Goal: Task Accomplishment & Management: Complete application form

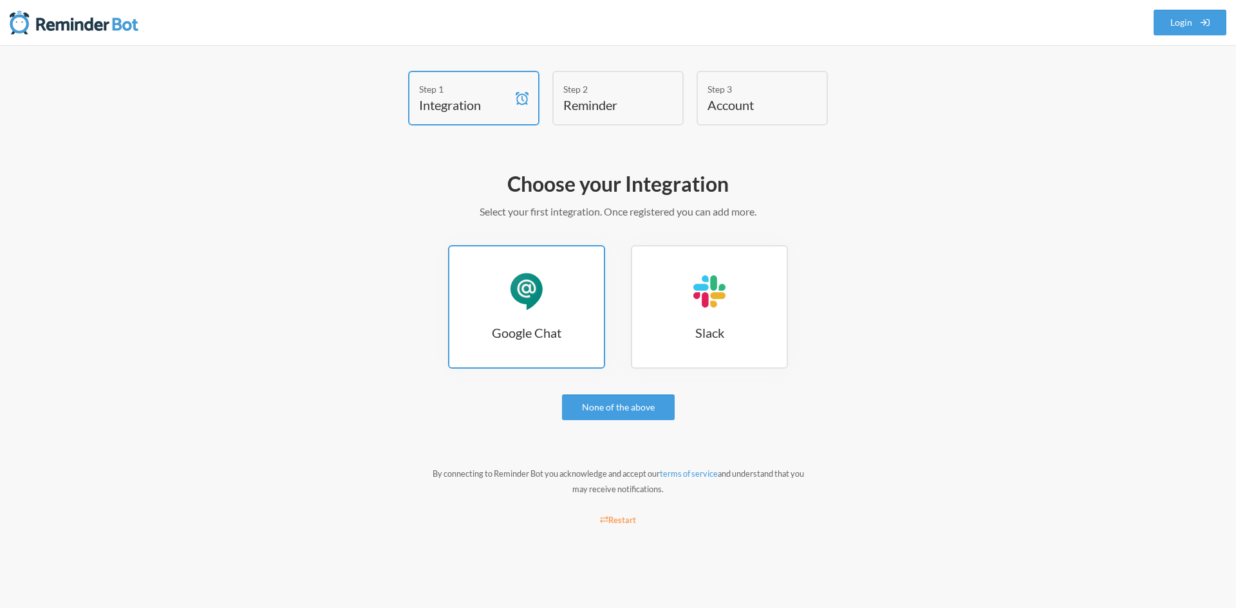
click at [478, 313] on link "Google Chat Google Chat" at bounding box center [526, 307] width 157 height 124
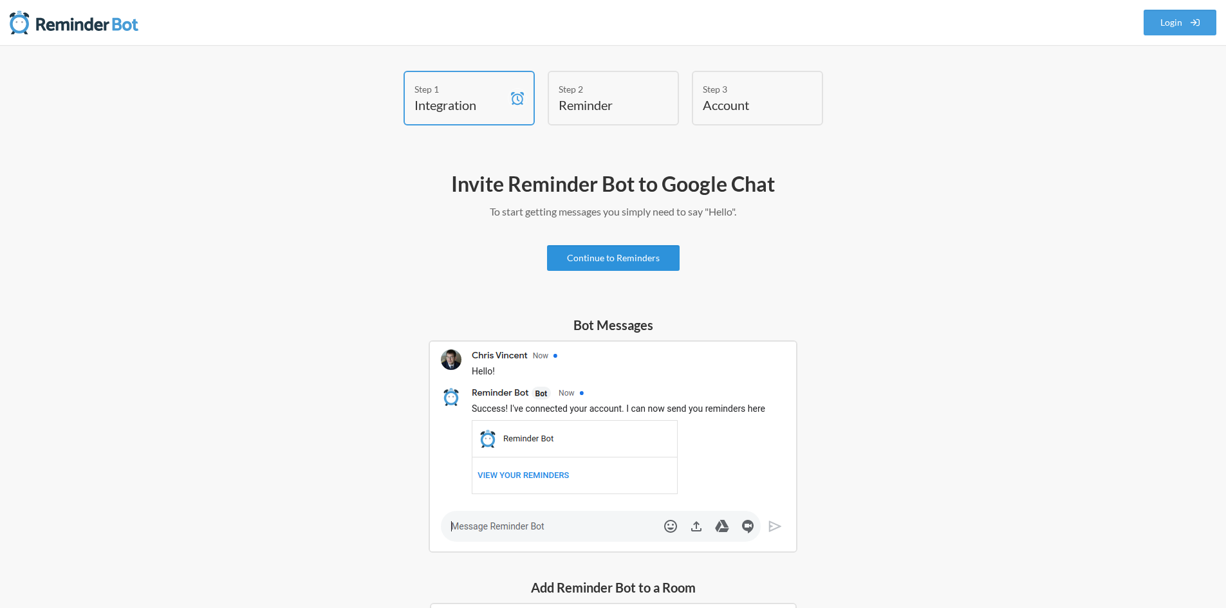
click at [622, 258] on link "Continue to Reminders" at bounding box center [613, 258] width 133 height 26
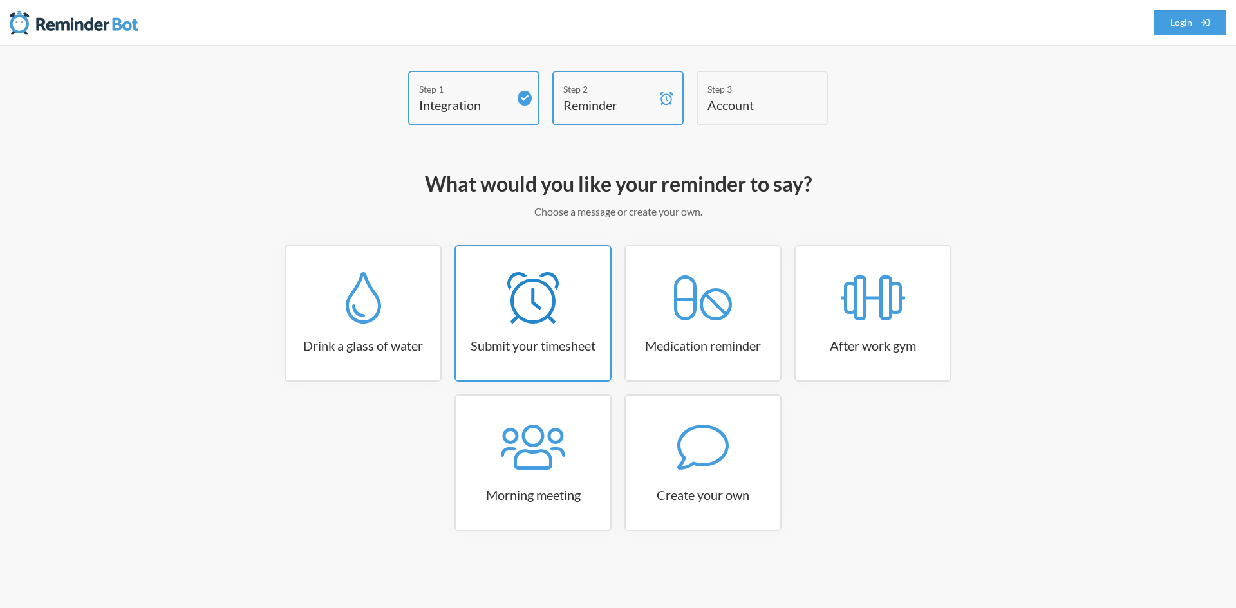
click at [554, 338] on h3 "Submit your timesheet" at bounding box center [533, 346] width 155 height 18
select select "15:30:00"
select select "true"
select select "16:30:00"
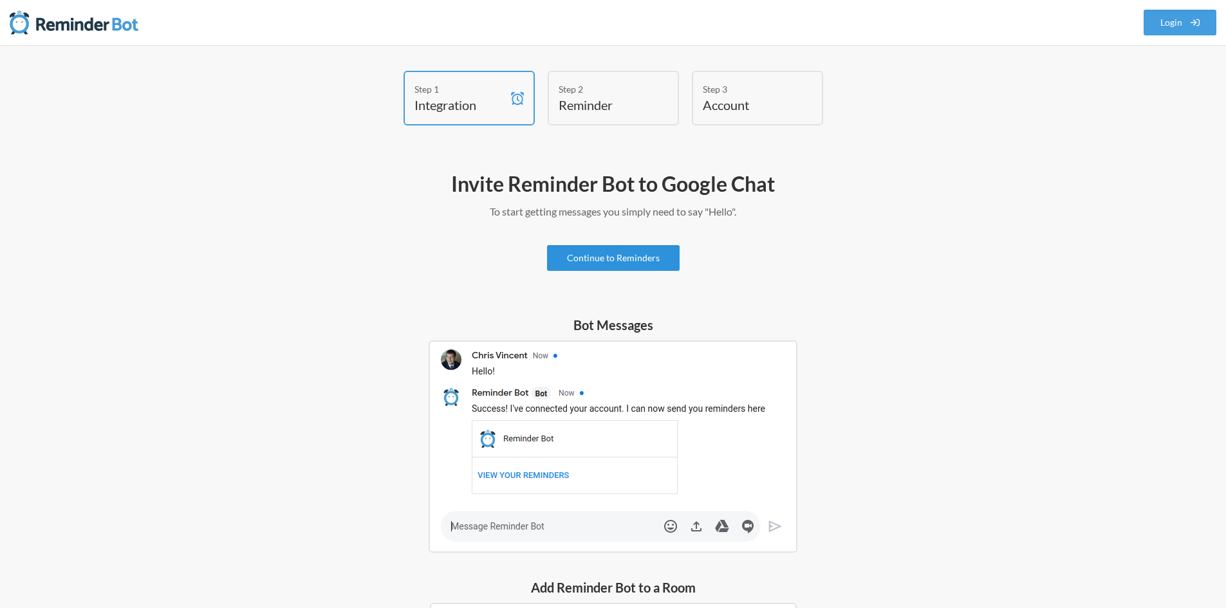
click at [610, 261] on link "Continue to Reminders" at bounding box center [613, 258] width 133 height 26
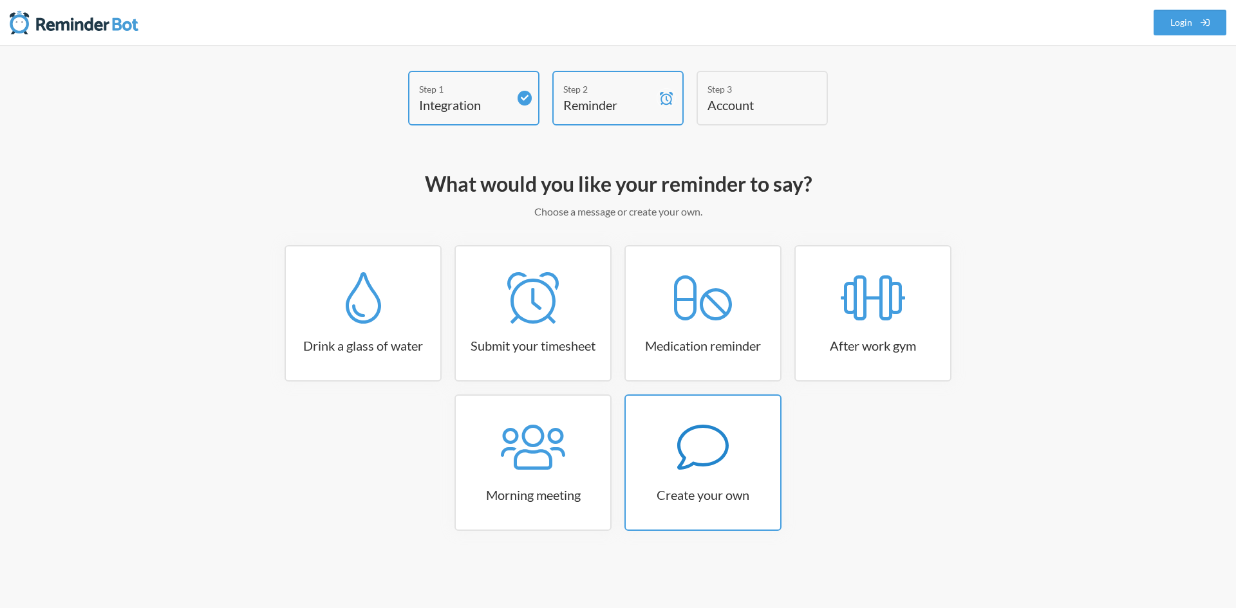
click at [749, 461] on div at bounding box center [703, 448] width 155 height 52
select select "07:30:00"
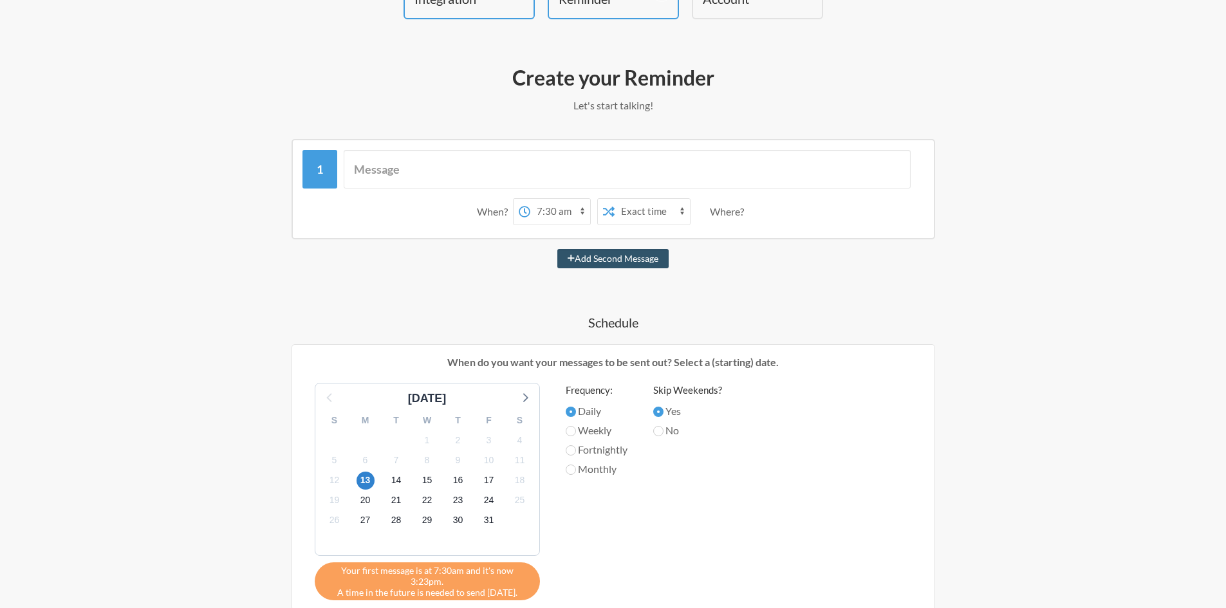
scroll to position [129, 0]
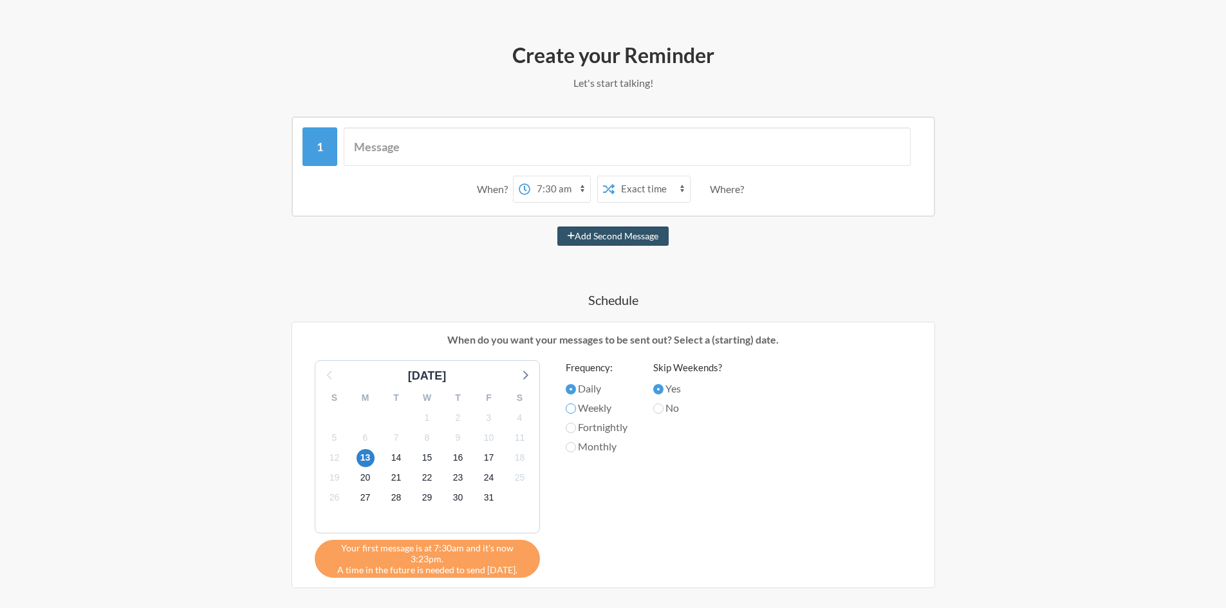
click at [573, 406] on input "Weekly" at bounding box center [571, 409] width 10 height 10
radio input "true"
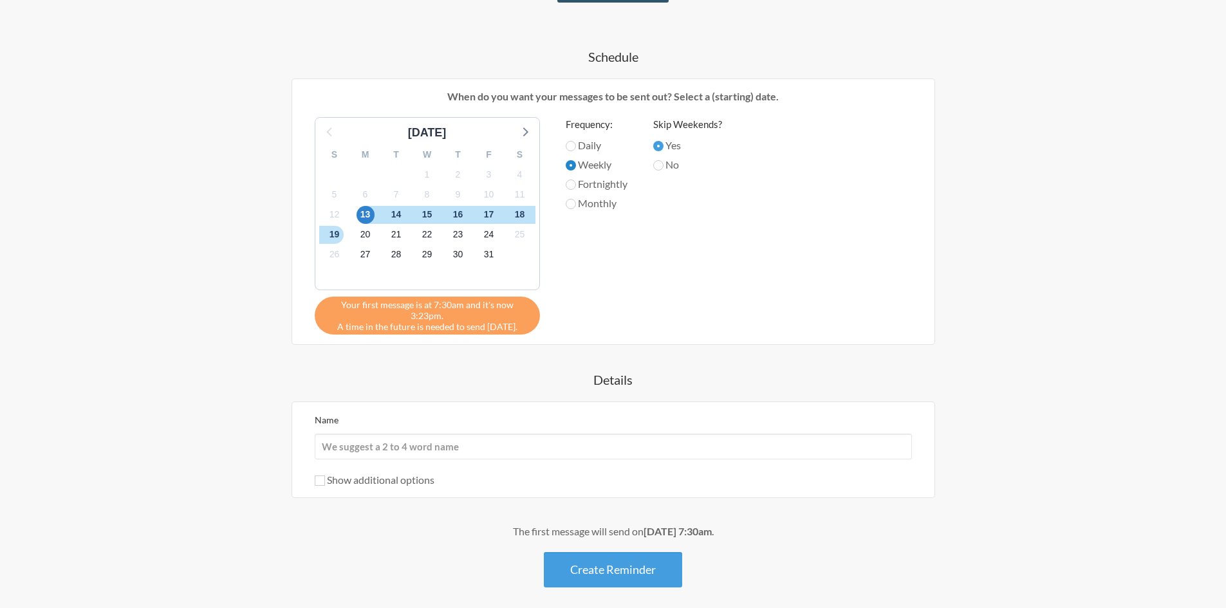
scroll to position [386, 0]
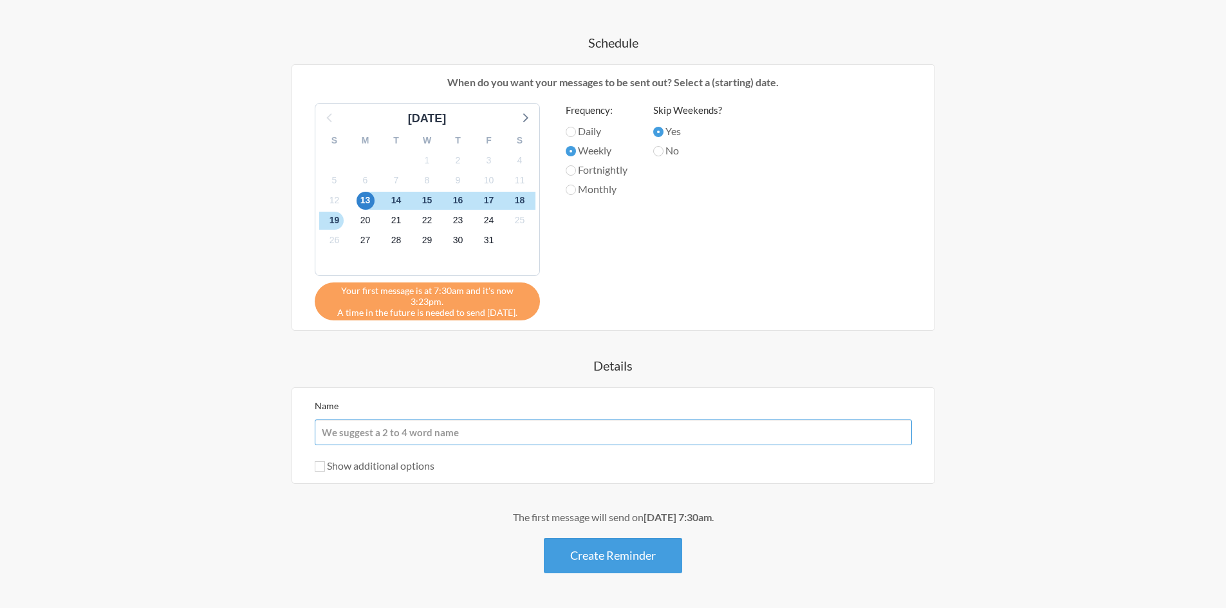
click at [455, 431] on input "Name" at bounding box center [613, 433] width 597 height 26
click at [429, 200] on span "15" at bounding box center [427, 201] width 18 height 18
drag, startPoint x: 451, startPoint y: 413, endPoint x: -59, endPoint y: 423, distance: 510.0
click at [0, 423] on html ".uk-navbar-toggle-animate svg>[class*="line-"]{transition:0.2s ease-in-out;tran…" at bounding box center [613, 132] width 1226 height 1037
type input "Generator Test"
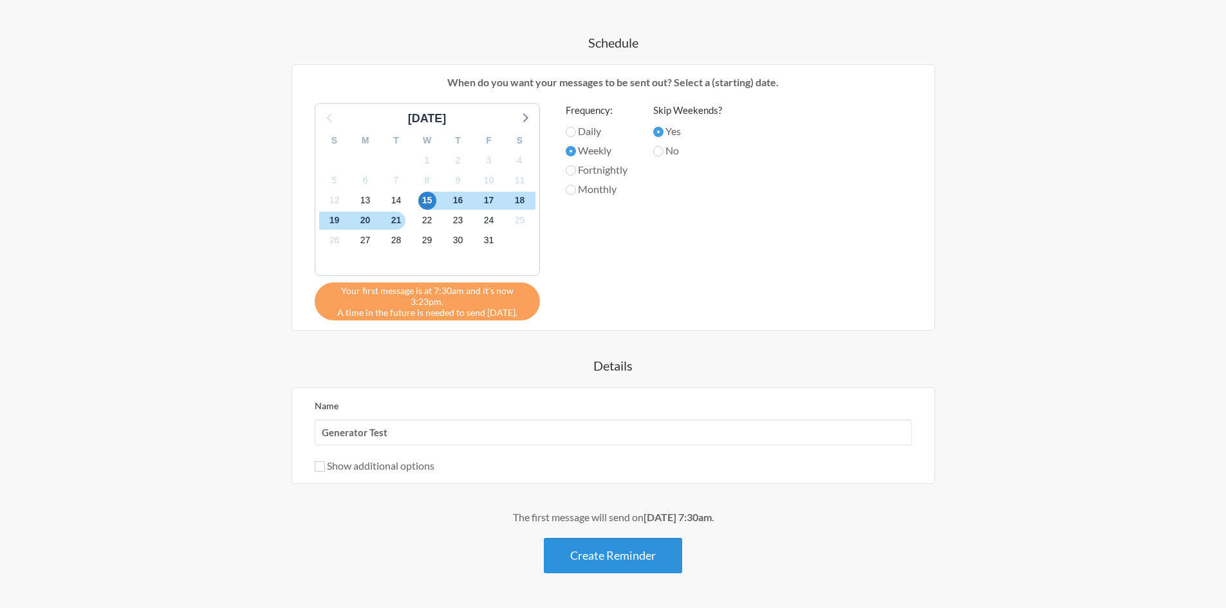
click at [628, 548] on button "Create Reminder" at bounding box center [613, 555] width 138 height 35
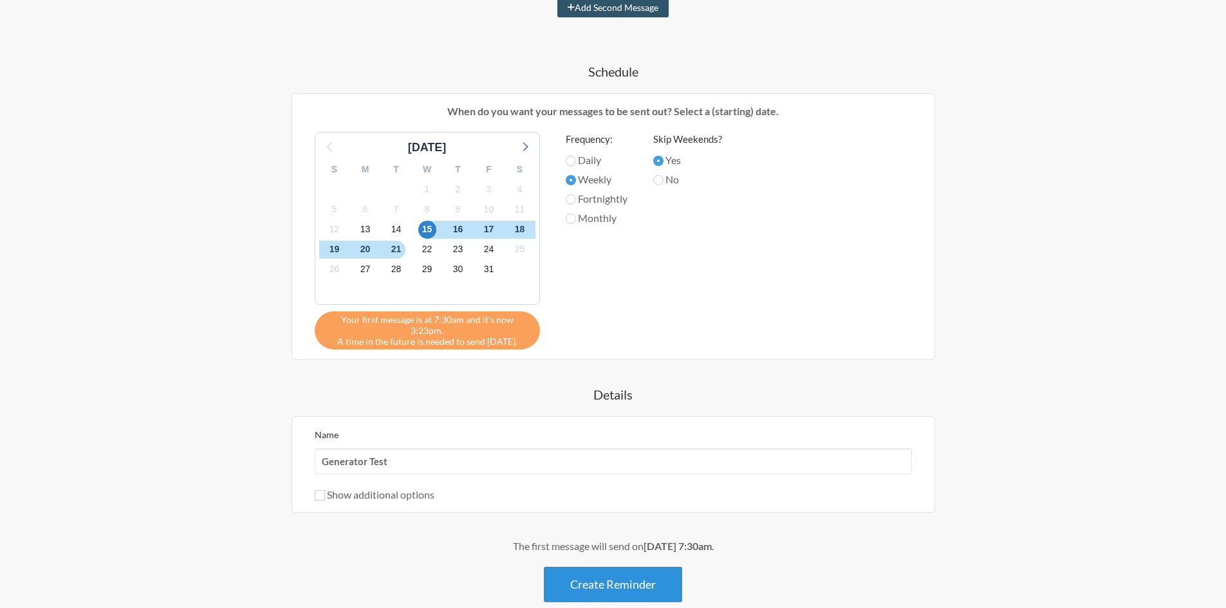
scroll to position [415, 0]
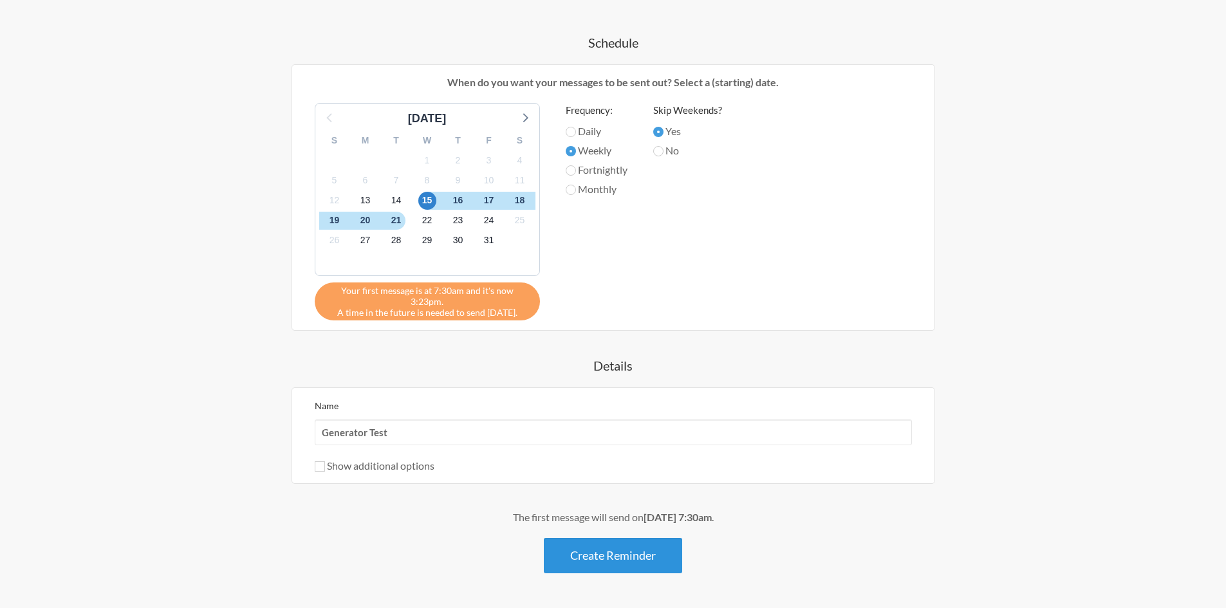
click at [628, 548] on button "Create Reminder" at bounding box center [613, 555] width 138 height 35
click at [320, 462] on input "Show additional options" at bounding box center [320, 467] width 10 height 10
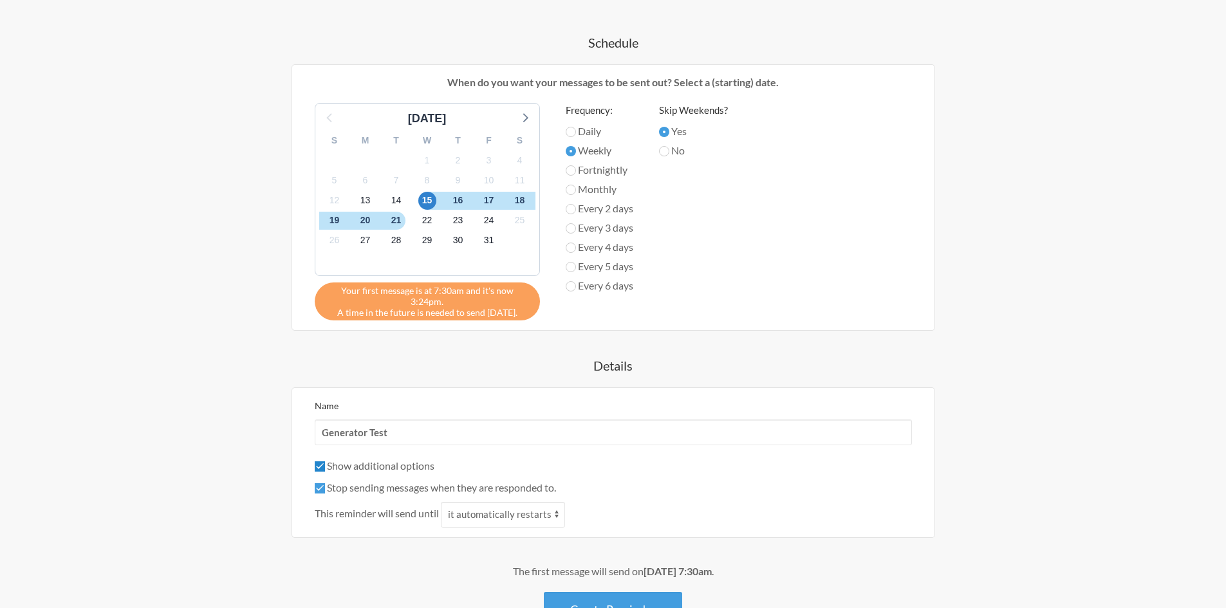
click at [320, 462] on input "Show additional options" at bounding box center [320, 467] width 10 height 10
checkbox input "false"
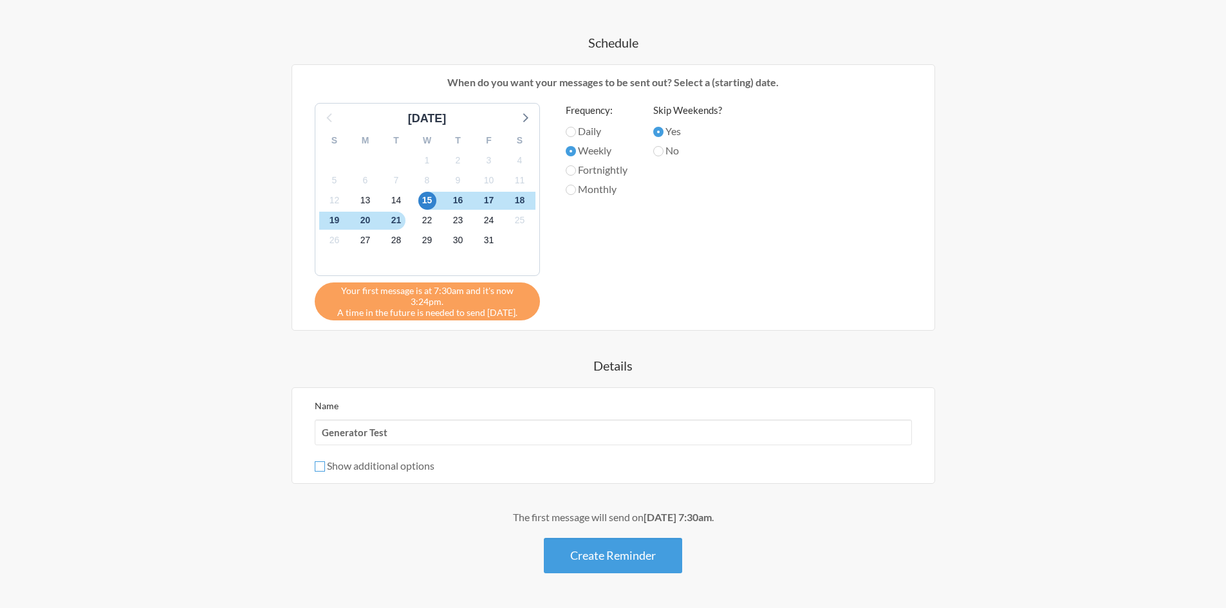
scroll to position [93, 0]
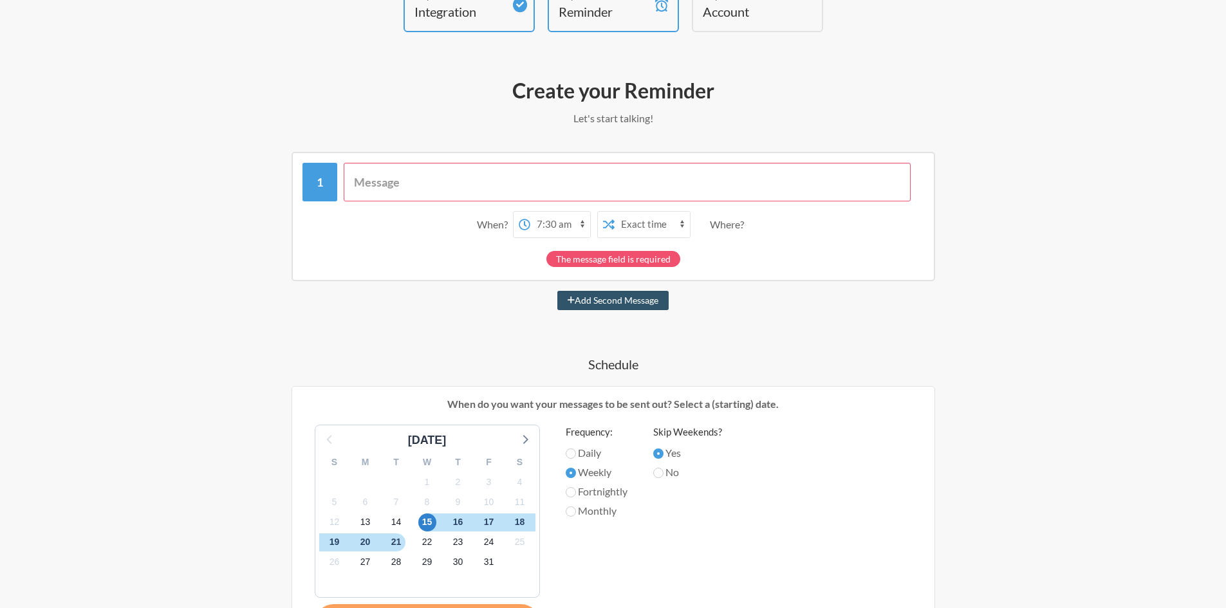
click at [488, 176] on input "text" at bounding box center [627, 182] width 567 height 39
click at [514, 174] on input "text" at bounding box center [627, 182] width 567 height 39
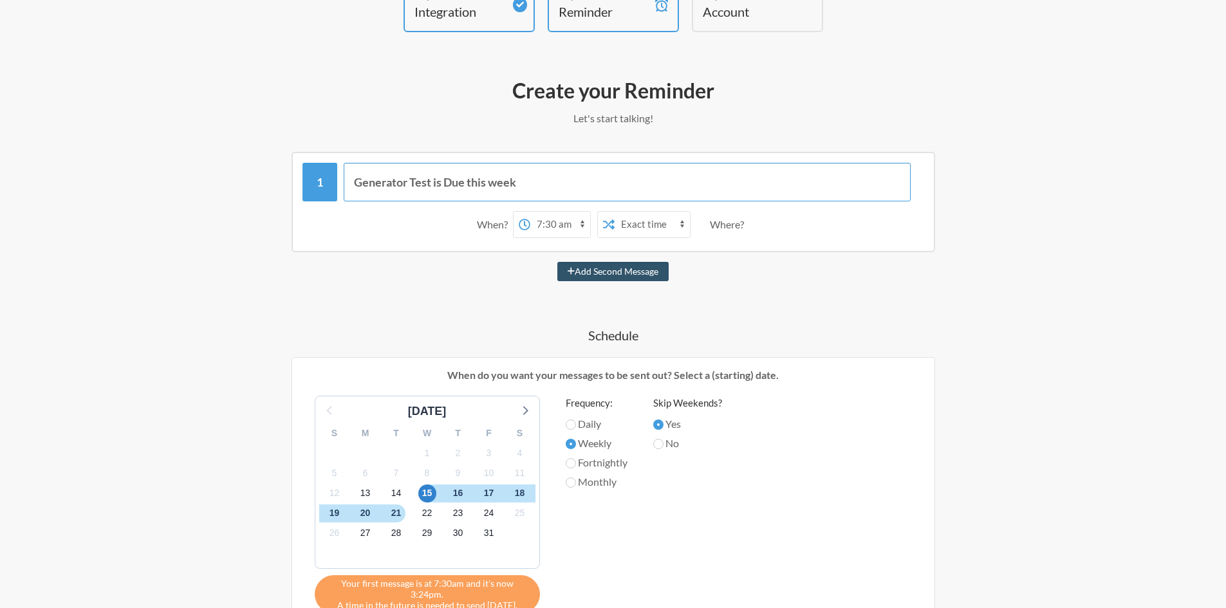
type input "Generator Test is Due this week"
click at [678, 227] on select "Exact time Random time" at bounding box center [652, 225] width 75 height 26
click at [744, 239] on div "When? 12:00 am 12:15 am 12:30 am 12:45 am 1:00 am 1:15 am 1:30 am 1:45 am 2:00 …" at bounding box center [614, 225] width 622 height 40
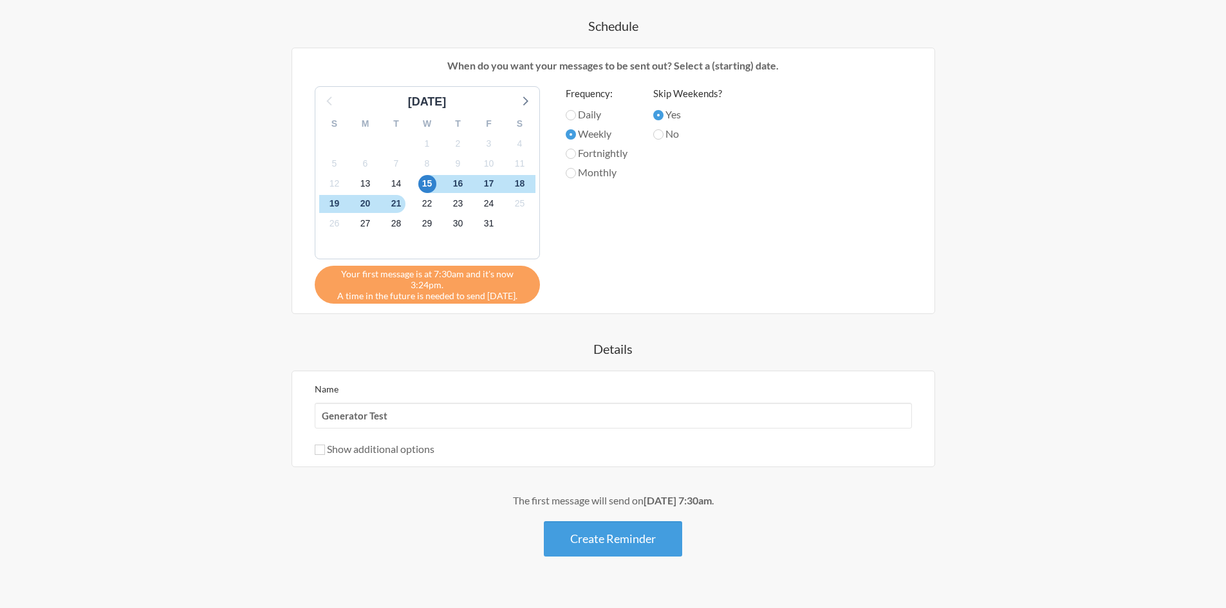
scroll to position [418, 0]
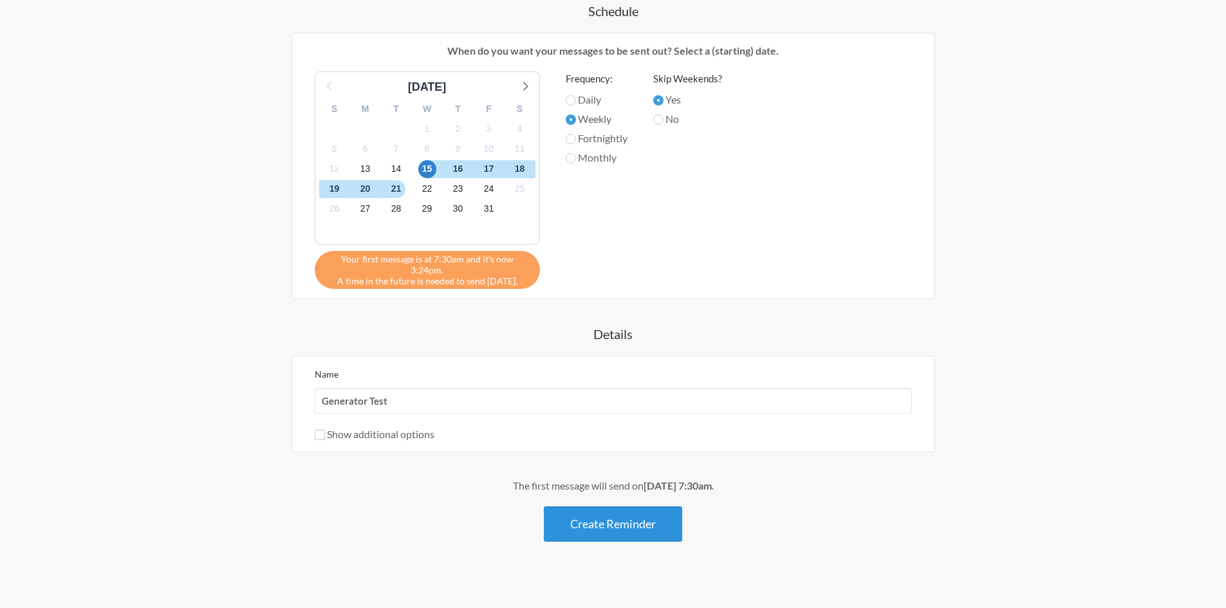
click at [599, 512] on button "Create Reminder" at bounding box center [613, 524] width 138 height 35
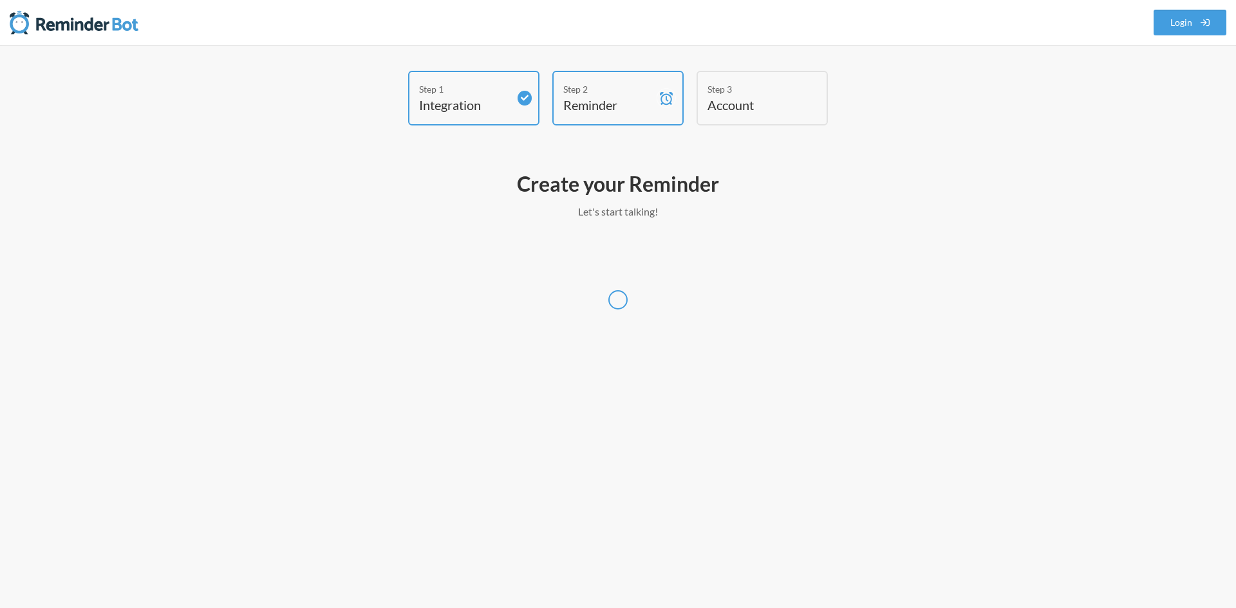
select select "America/New_York"
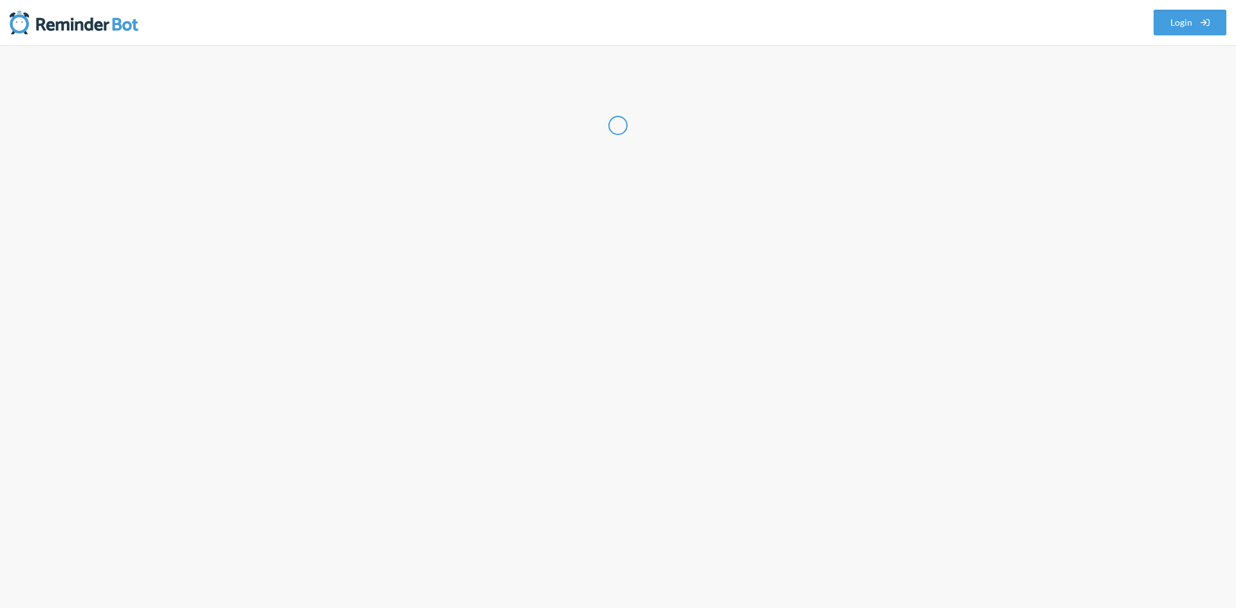
select select "US"
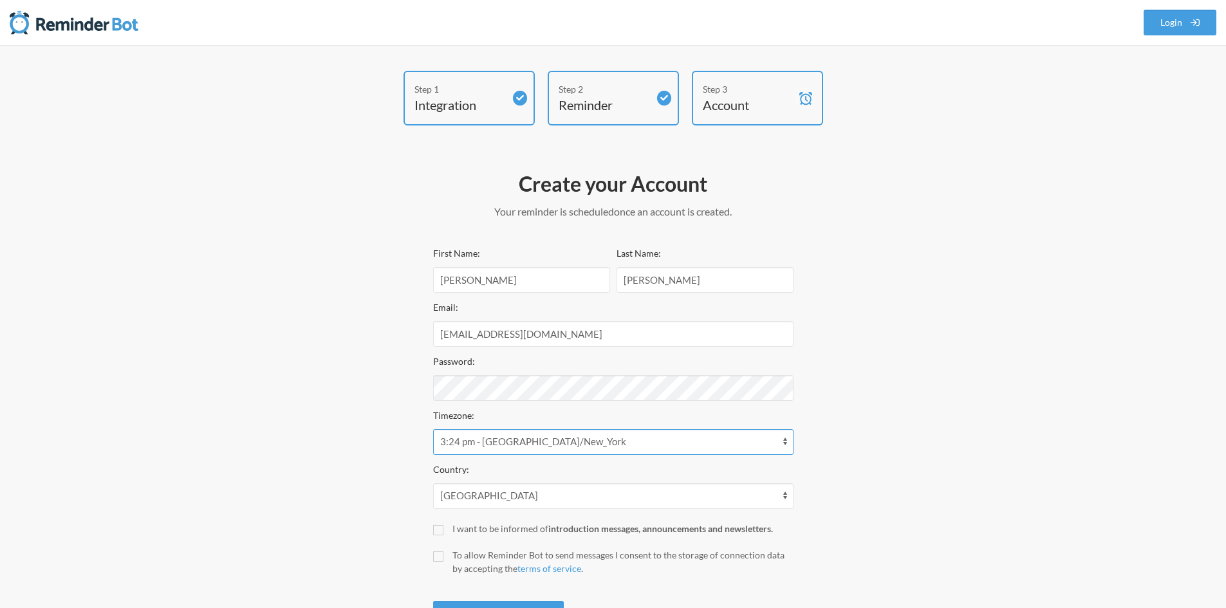
scroll to position [61, 0]
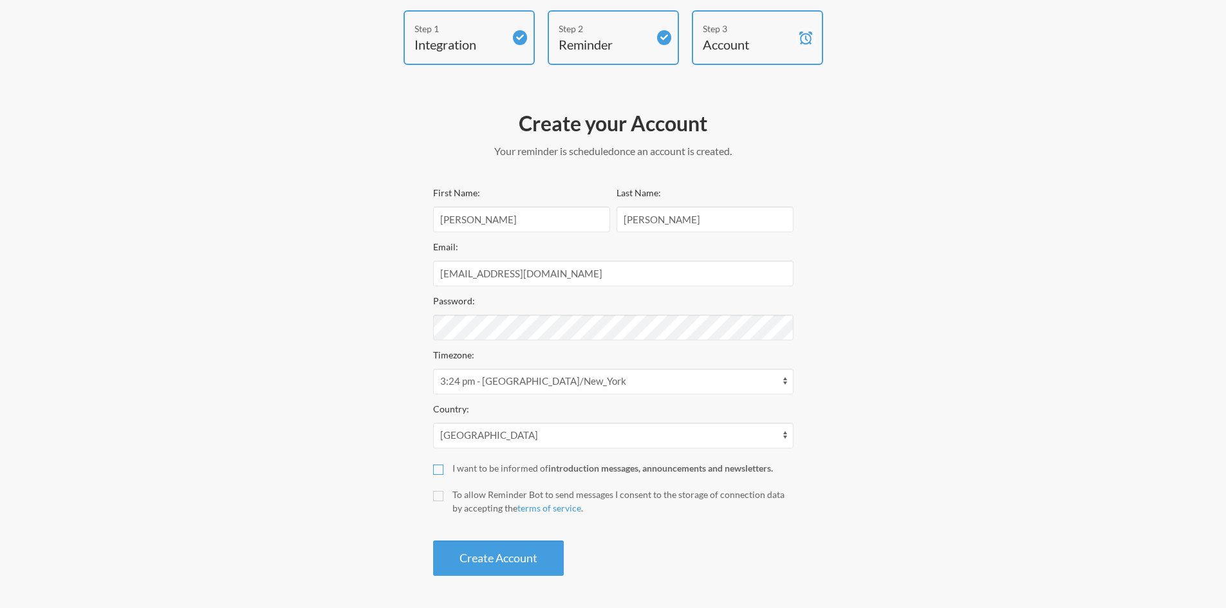
click at [437, 467] on input "I want to be informed of introduction messages, announcements and newsletters." at bounding box center [438, 470] width 10 height 10
checkbox input "true"
click at [442, 498] on input "To allow Reminder Bot to send messages I consent to the storage of connection d…" at bounding box center [438, 496] width 10 height 10
checkbox input "true"
click at [252, 340] on div "Step 1 Integration Step 2 Reminder Step 3 Account Create your Account Your remi…" at bounding box center [613, 296] width 773 height 572
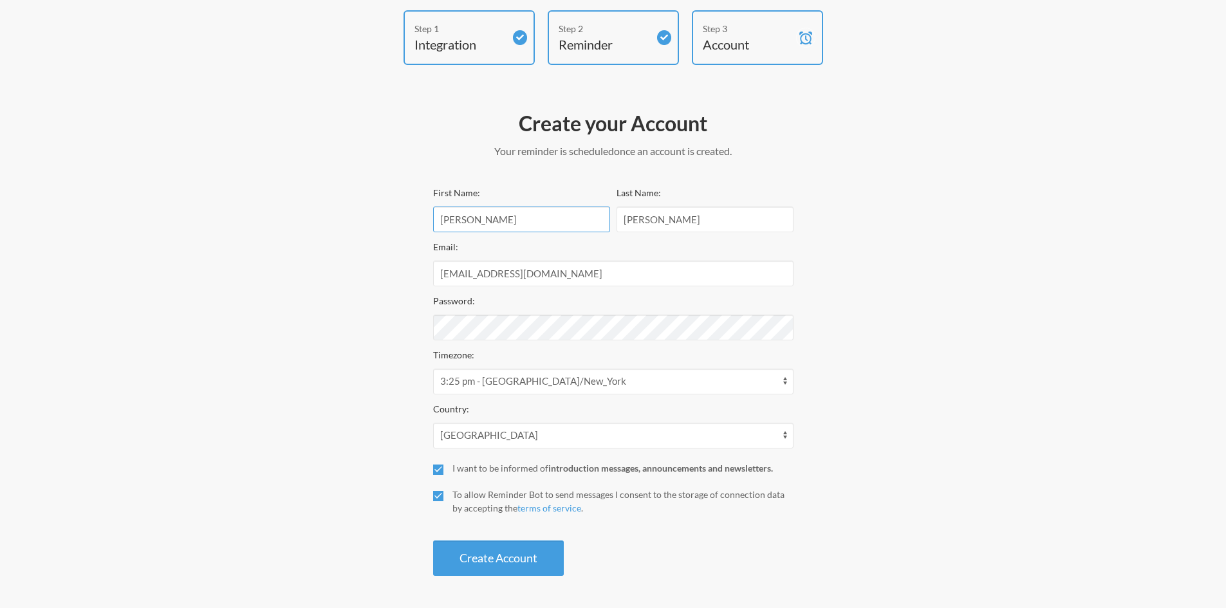
drag, startPoint x: 498, startPoint y: 218, endPoint x: 40, endPoint y: 267, distance: 460.4
click at [40, 267] on div "Step 1 Integration Step 2 Reminder Step 3 Account Create your Account Your remi…" at bounding box center [613, 297] width 1226 height 624
type input "[PERSON_NAME]"
click at [433, 541] on button "Create Account" at bounding box center [498, 558] width 131 height 35
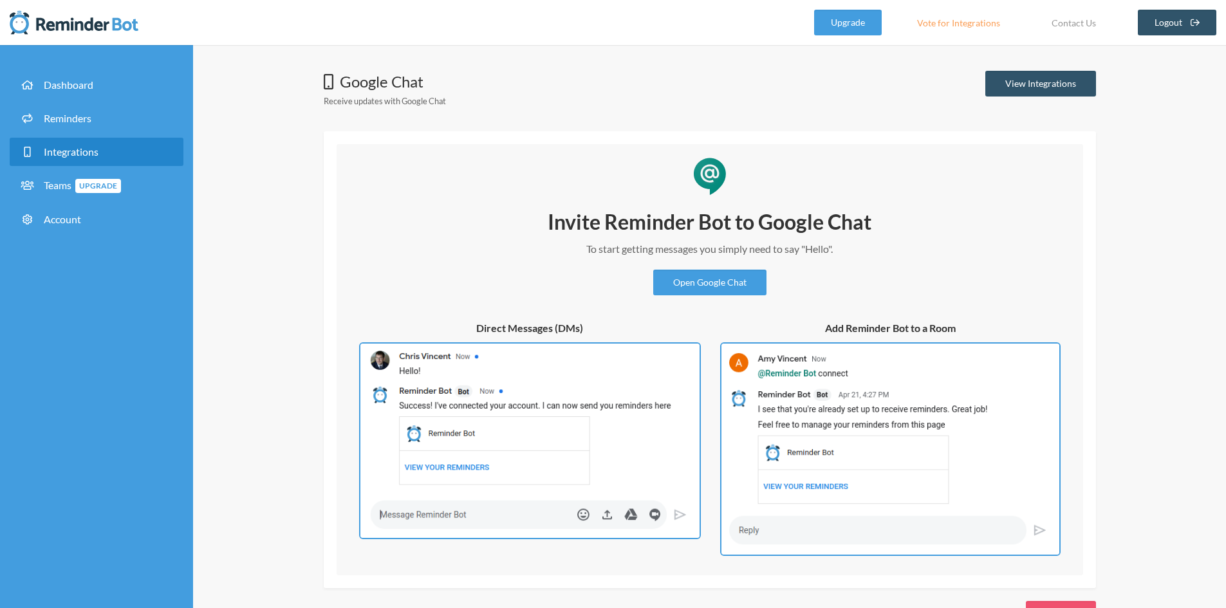
scroll to position [44, 0]
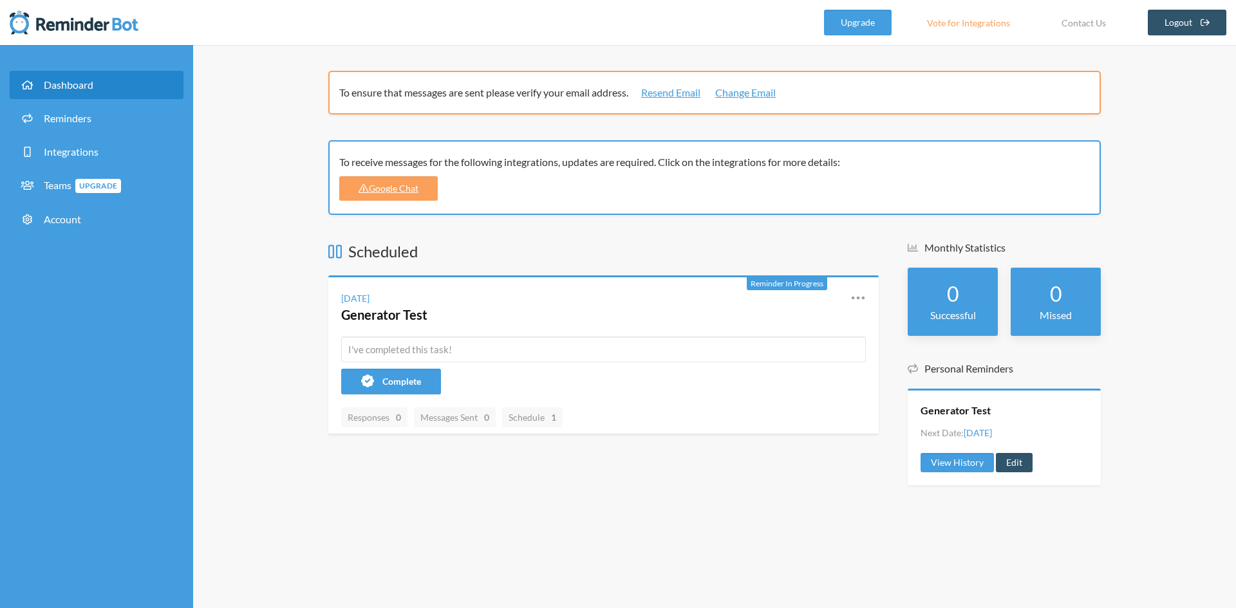
click at [83, 135] on li "Reminders" at bounding box center [97, 120] width 174 height 33
click at [85, 121] on span "Reminders" at bounding box center [68, 118] width 48 height 12
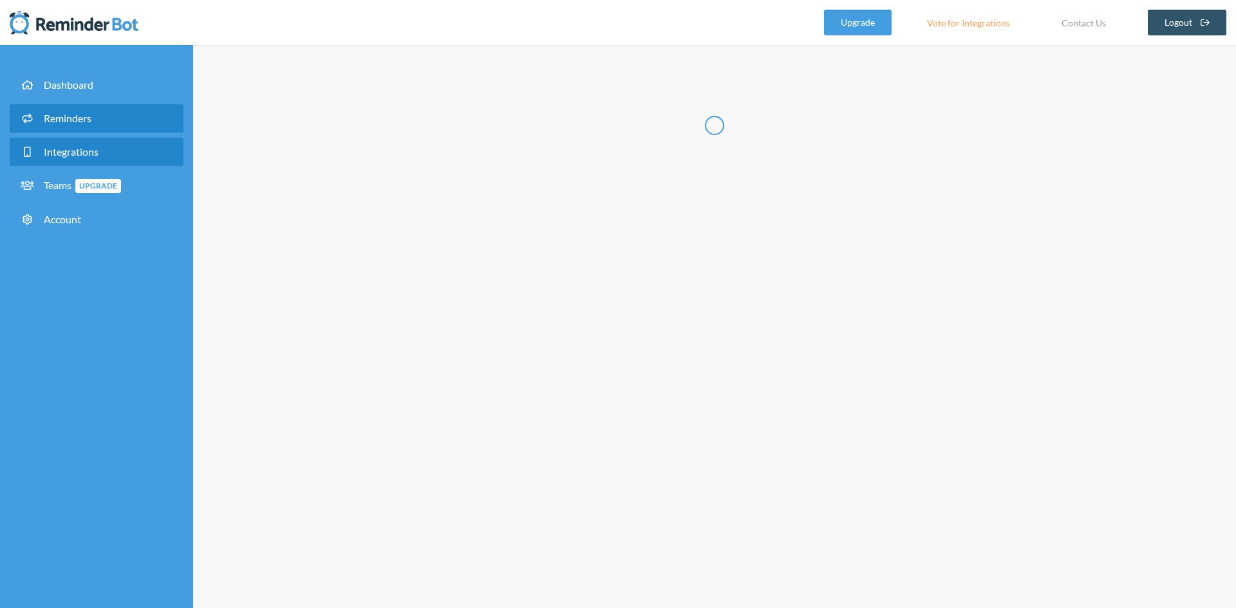
click at [82, 153] on span "Integrations" at bounding box center [71, 152] width 55 height 12
